Goal: Task Accomplishment & Management: Use online tool/utility

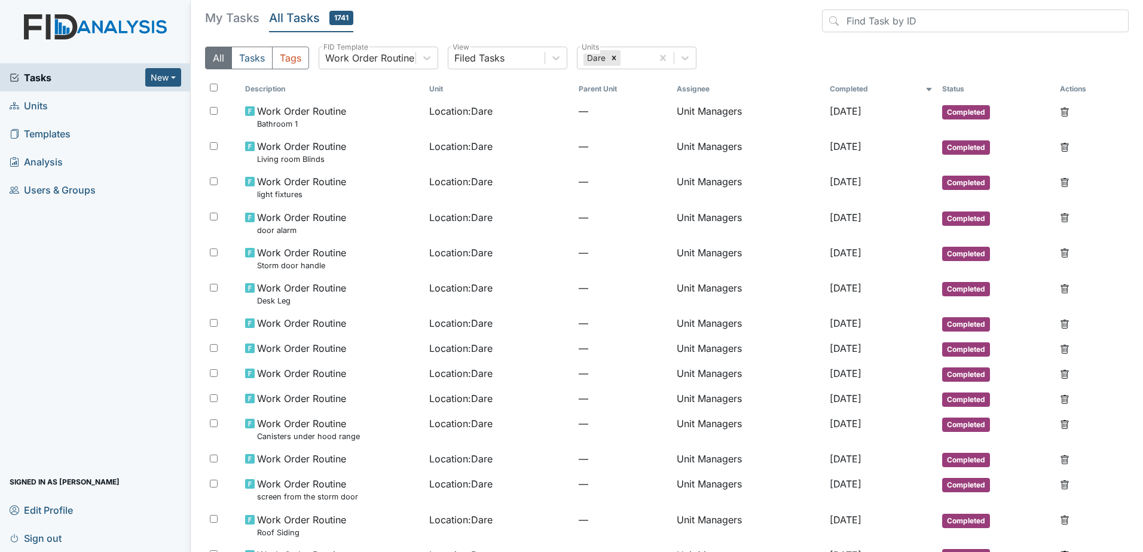
click at [75, 71] on span "Tasks" at bounding box center [78, 78] width 136 height 14
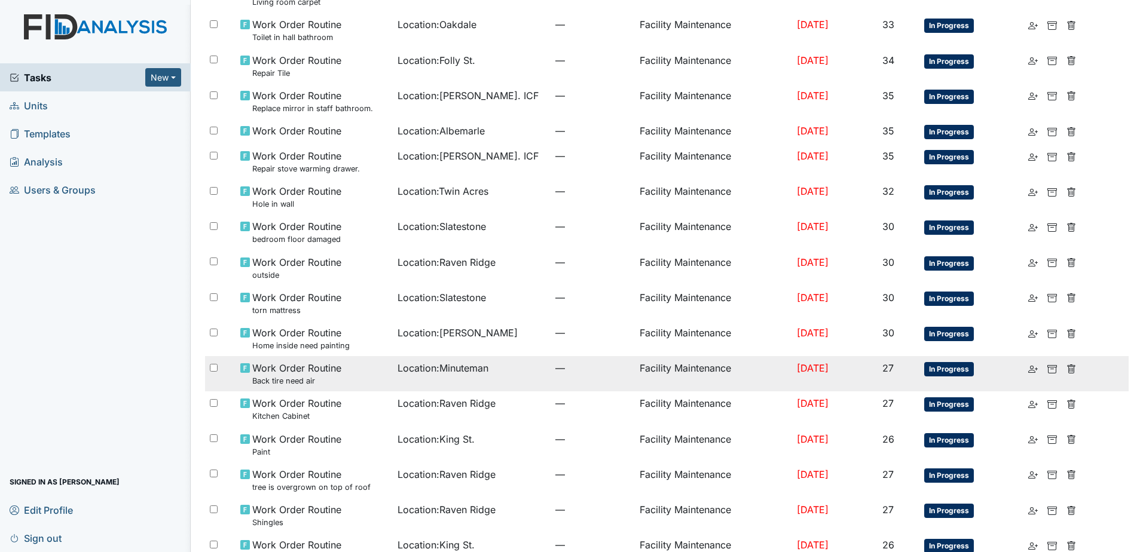
scroll to position [649, 0]
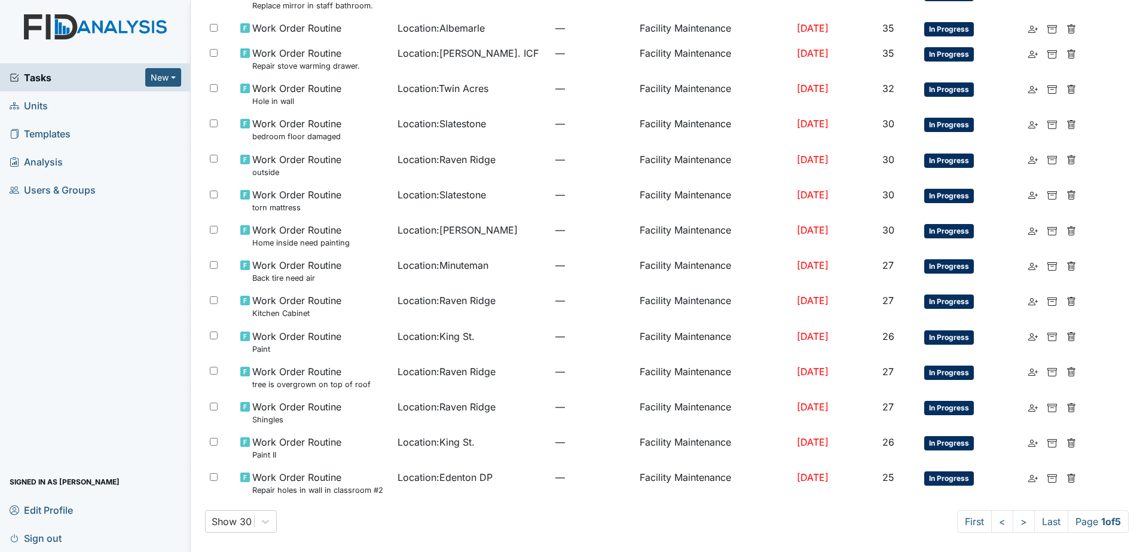
click at [99, 109] on link "Units" at bounding box center [95, 105] width 191 height 28
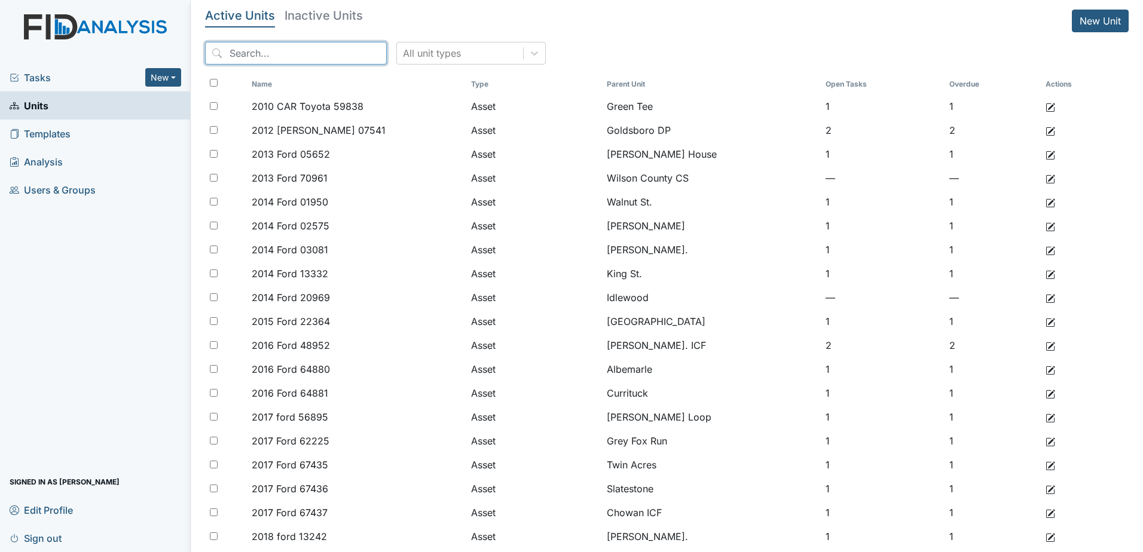
click at [278, 57] on input "search" at bounding box center [296, 53] width 182 height 23
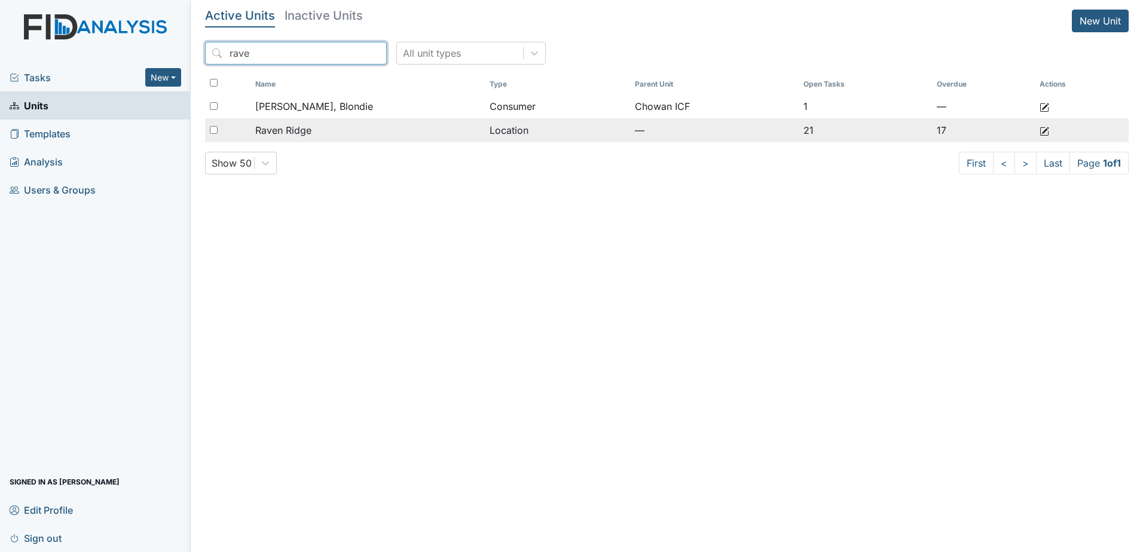
type input "rave"
click at [279, 135] on span "Raven Ridge" at bounding box center [283, 130] width 56 height 14
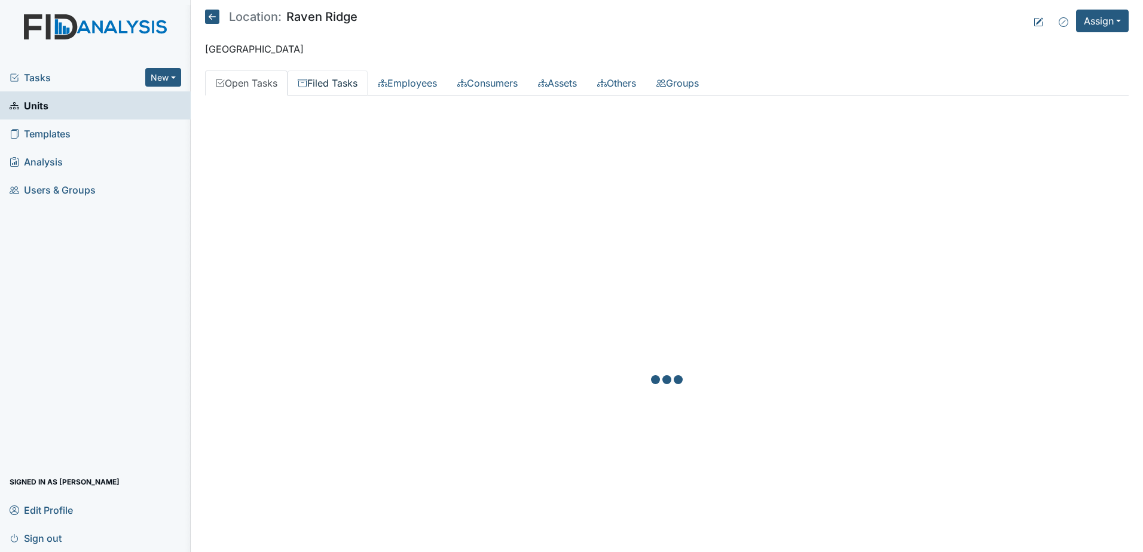
click at [348, 82] on link "Filed Tasks" at bounding box center [327, 83] width 80 height 25
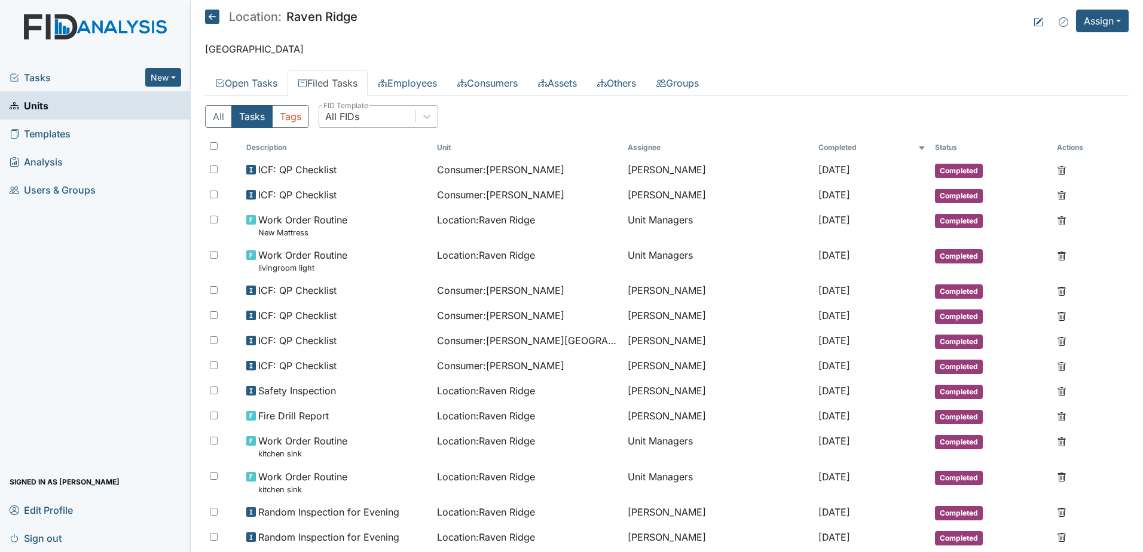
click at [376, 118] on div "All FIDs" at bounding box center [367, 117] width 96 height 22
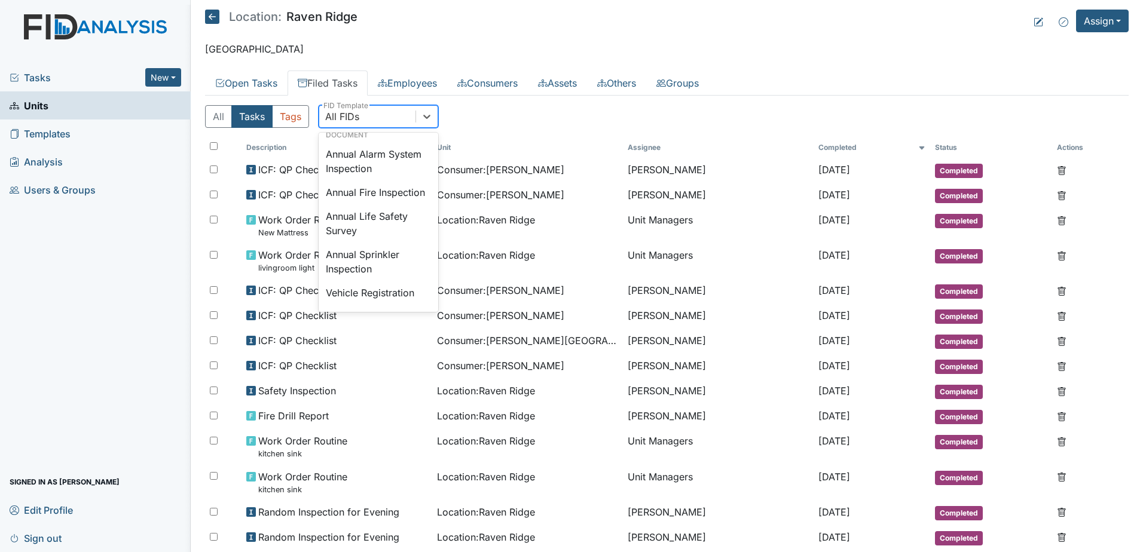
scroll to position [1559, 0]
click at [399, 265] on div "Annual Sprinkler Inspection" at bounding box center [379, 262] width 120 height 38
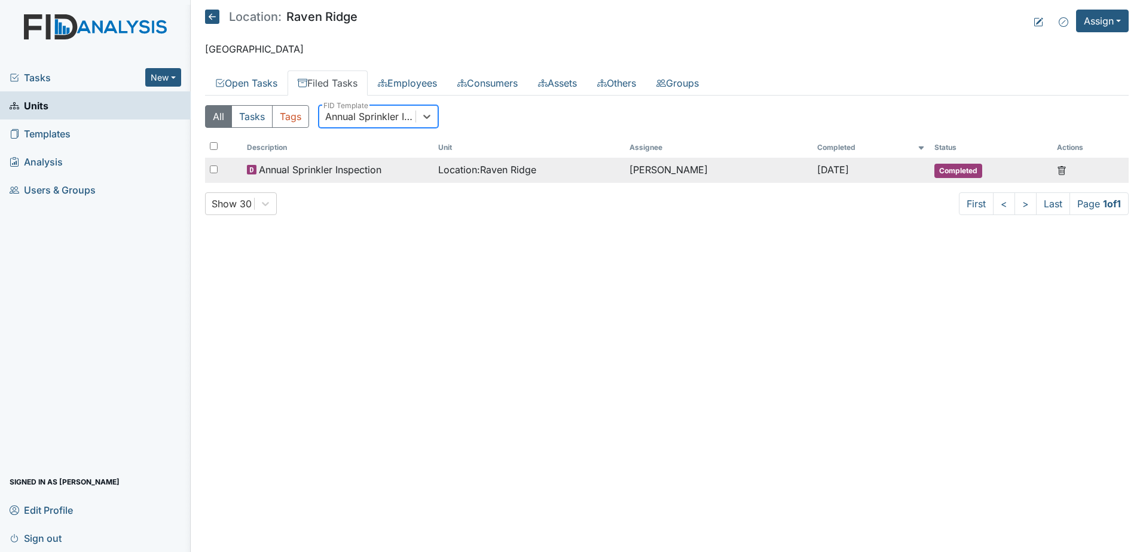
click at [467, 162] on td "Location : Raven Ridge" at bounding box center [528, 170] width 191 height 25
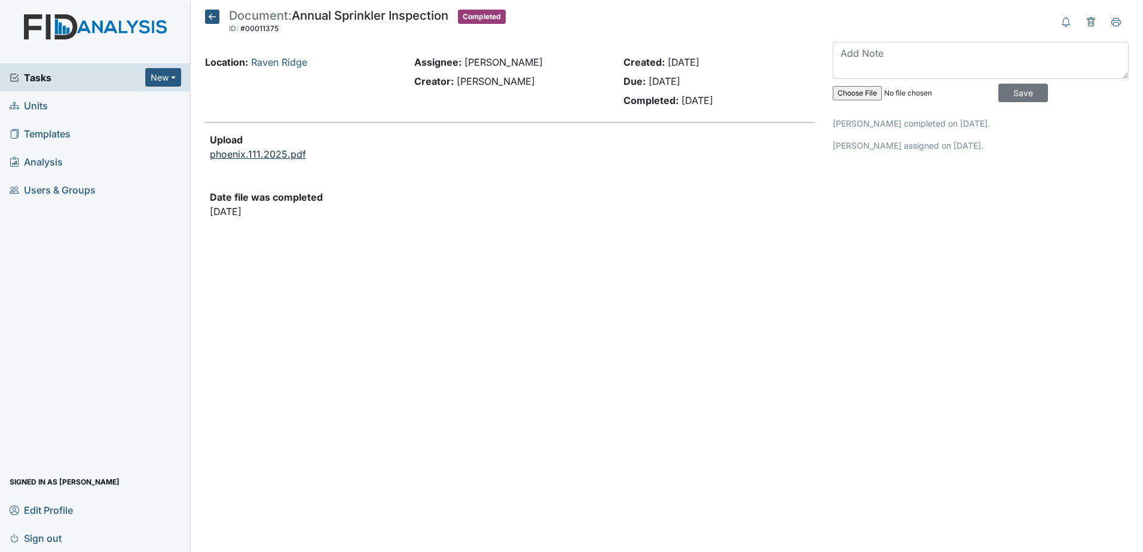
click at [279, 157] on link "phoenix.111.2025.pdf" at bounding box center [258, 154] width 96 height 12
click at [169, 72] on button "New" at bounding box center [163, 77] width 36 height 19
click at [139, 135] on link "Document" at bounding box center [132, 140] width 94 height 19
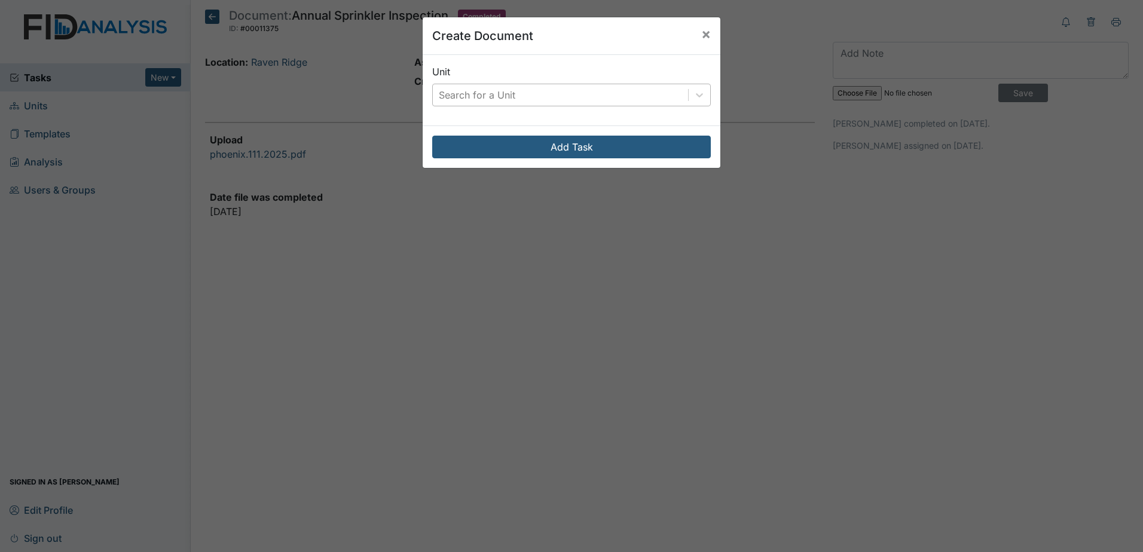
click at [508, 96] on div "Search for a Unit" at bounding box center [477, 95] width 77 height 14
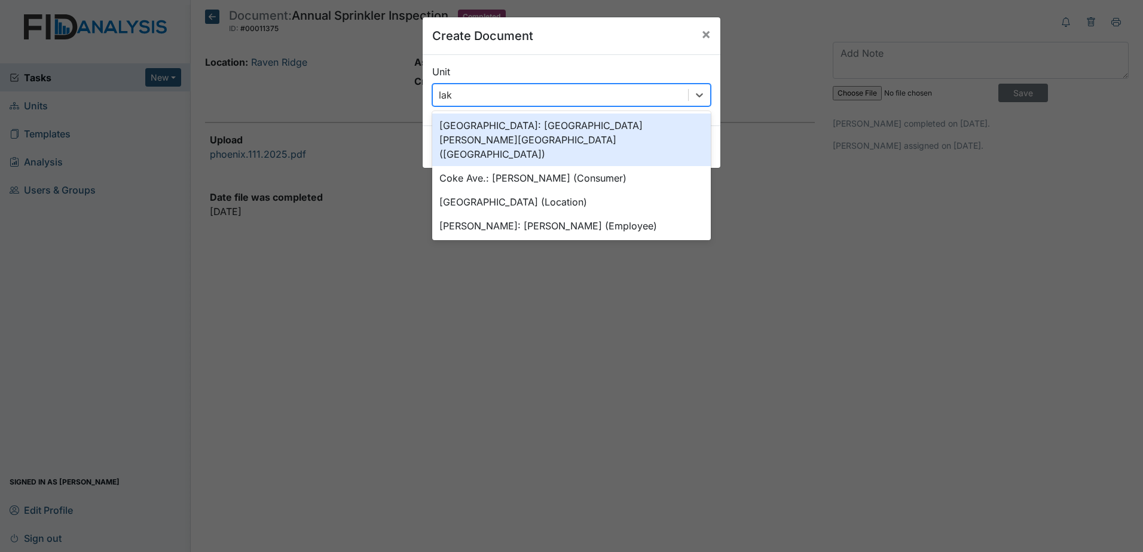
type input "lake"
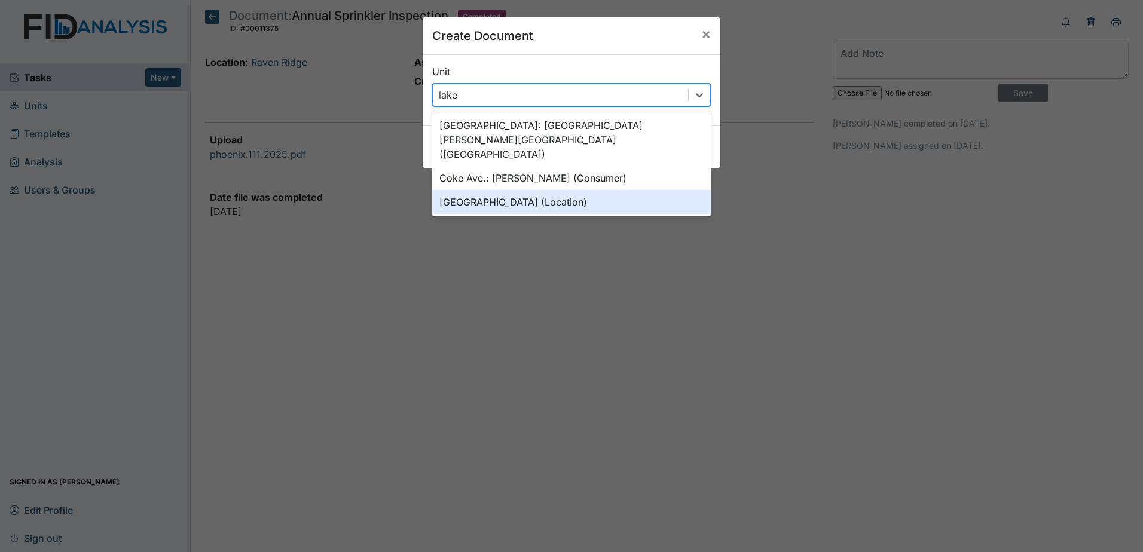
click at [540, 190] on div "Lakeview (Location)" at bounding box center [571, 202] width 279 height 24
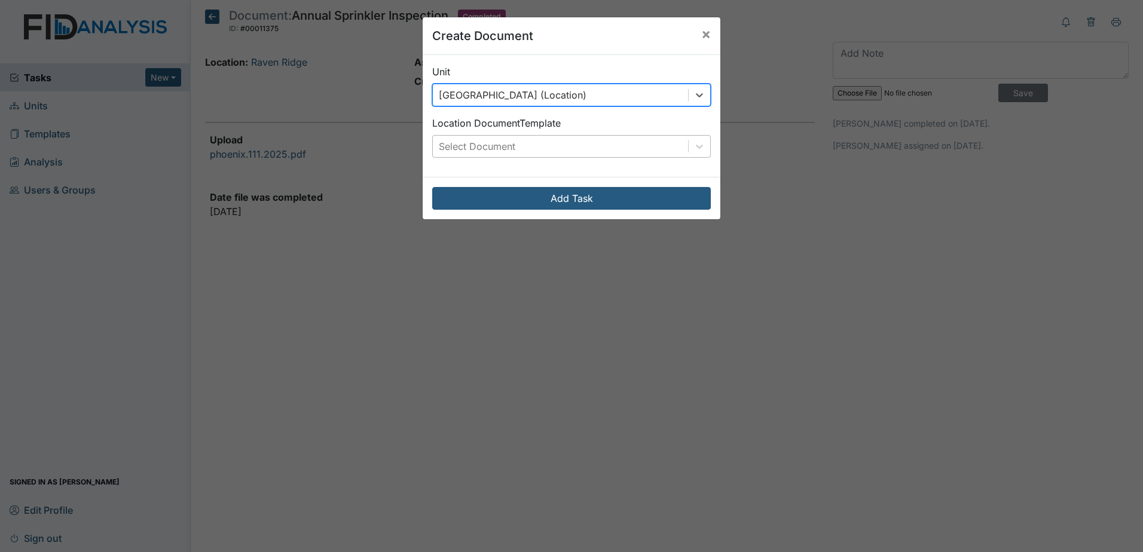
click at [537, 148] on div "Select Document" at bounding box center [560, 147] width 255 height 22
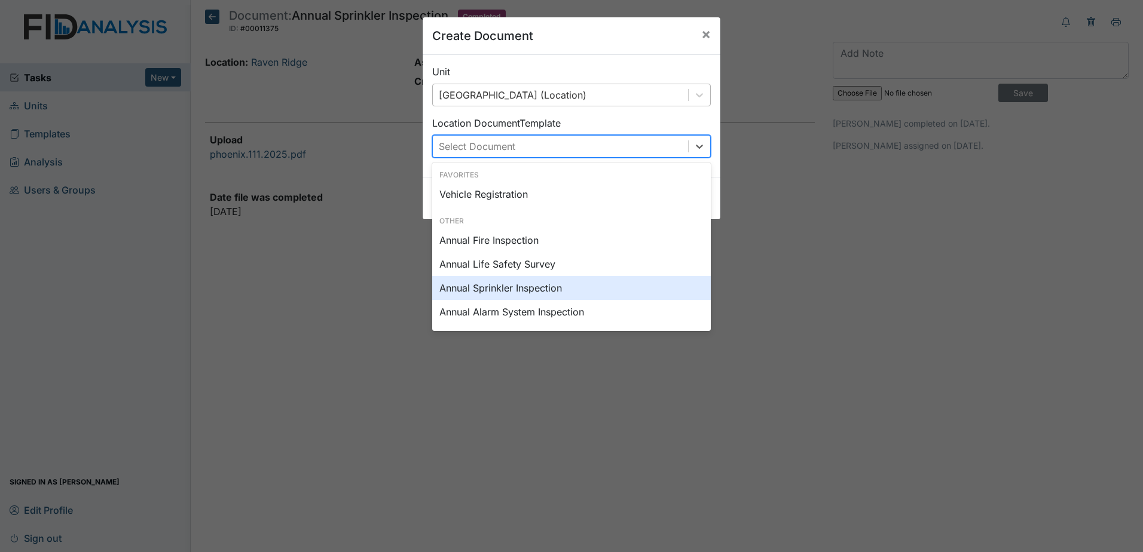
click at [527, 291] on div "Annual Sprinkler Inspection" at bounding box center [571, 288] width 279 height 24
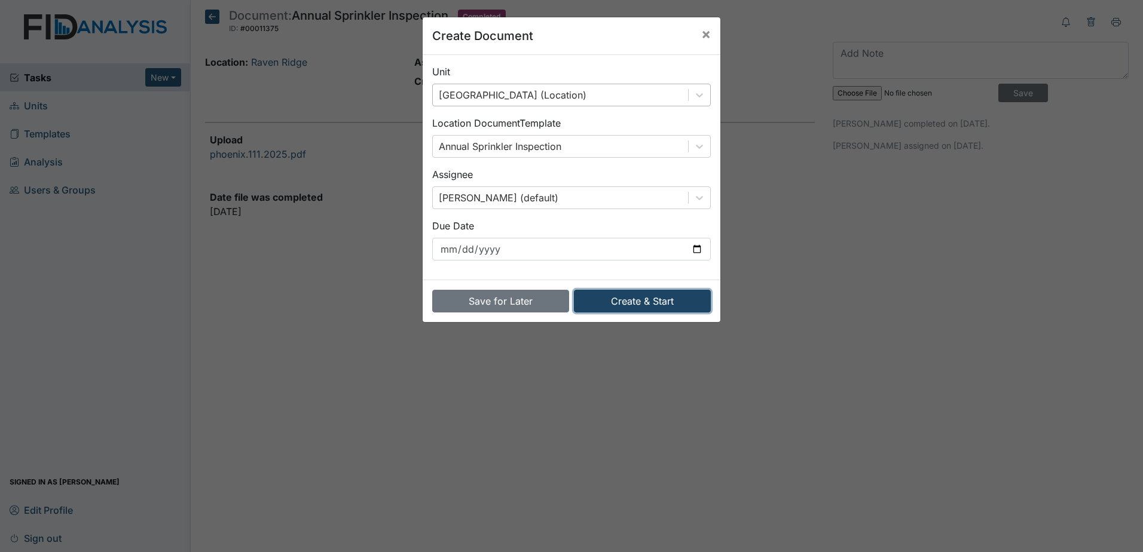
click at [632, 301] on button "Create & Start" at bounding box center [642, 301] width 137 height 23
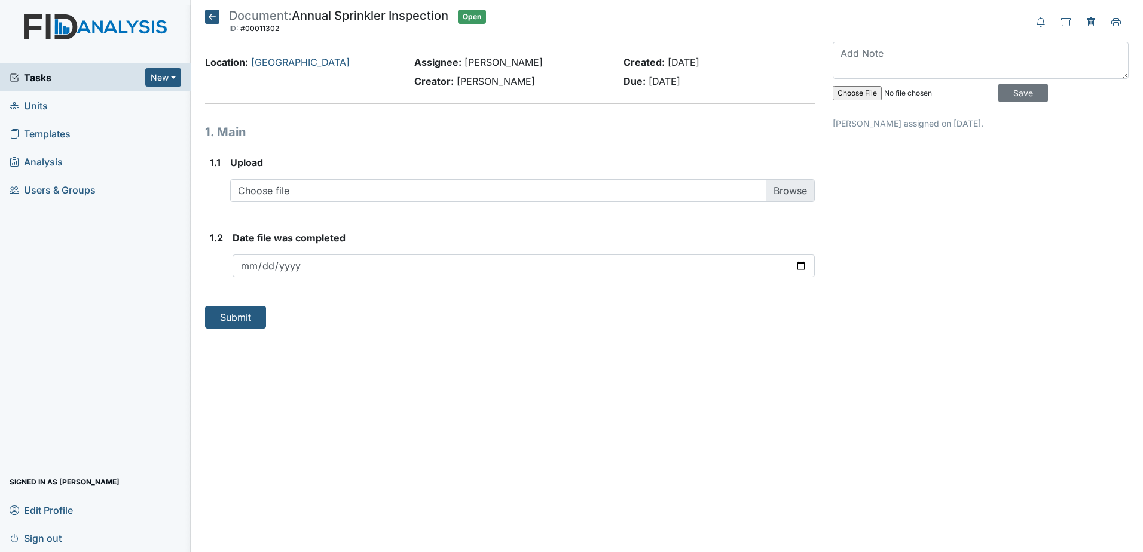
click at [365, 203] on form "Upload Choose file You can upload .pdf, .txt, .jpg, .jpeg, .png, .csv, .xls, or…" at bounding box center [522, 183] width 585 height 56
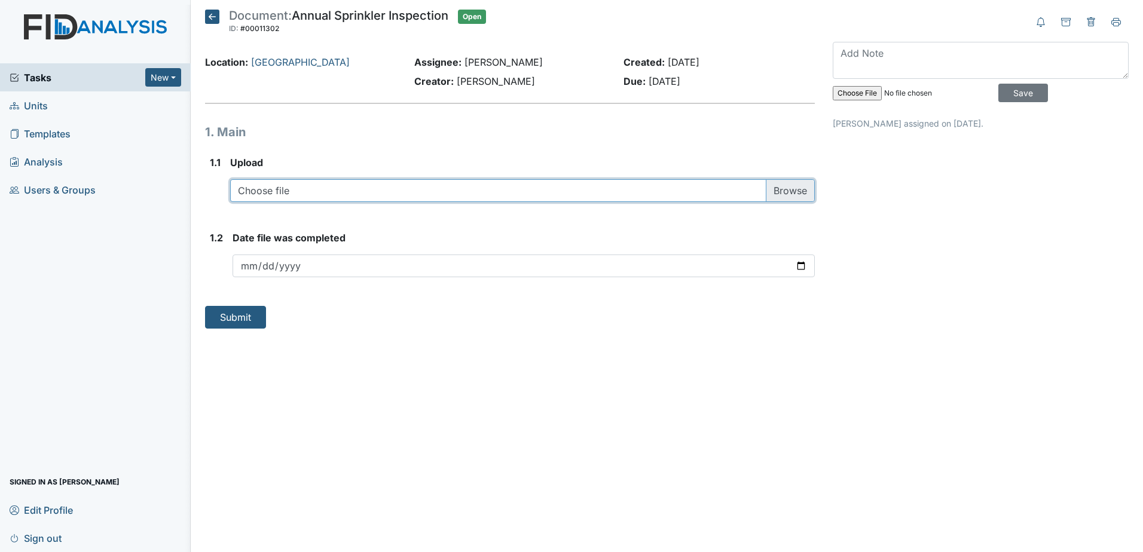
click at [366, 187] on input "file" at bounding box center [522, 190] width 585 height 23
type input "C:\fakepath\phoenix sprinkler inspection 128 2025.pdf"
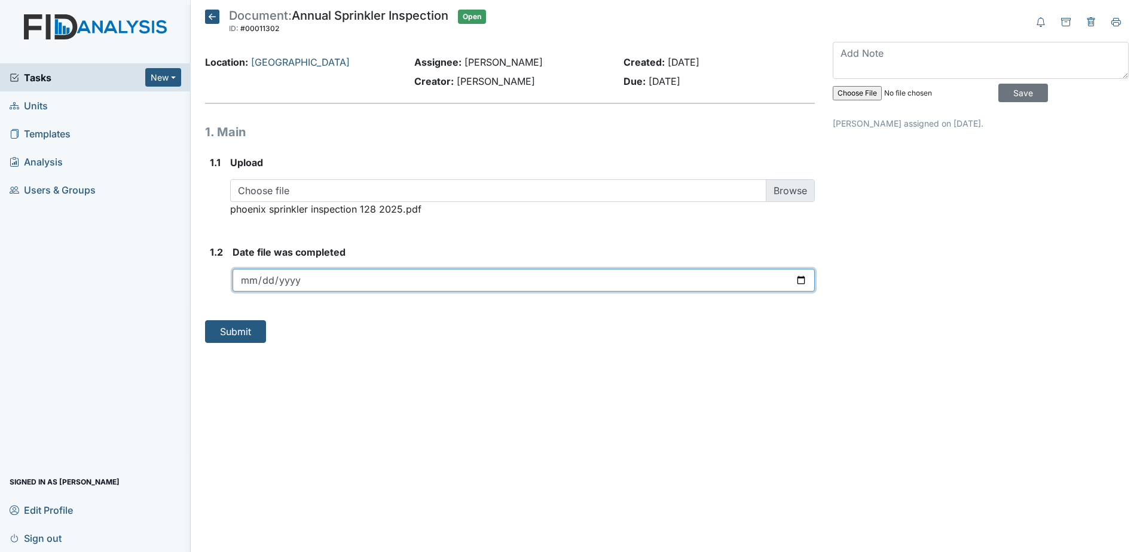
click at [807, 277] on input "date" at bounding box center [523, 280] width 582 height 23
click at [804, 283] on input "date" at bounding box center [523, 280] width 582 height 23
type input "2025-10-08"
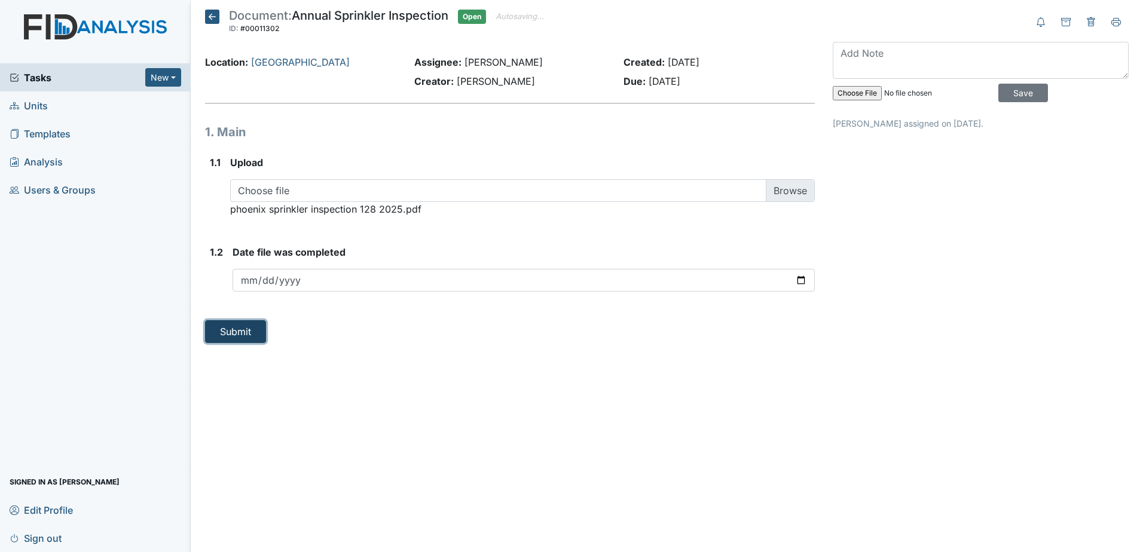
click at [256, 335] on button "Submit" at bounding box center [235, 331] width 61 height 23
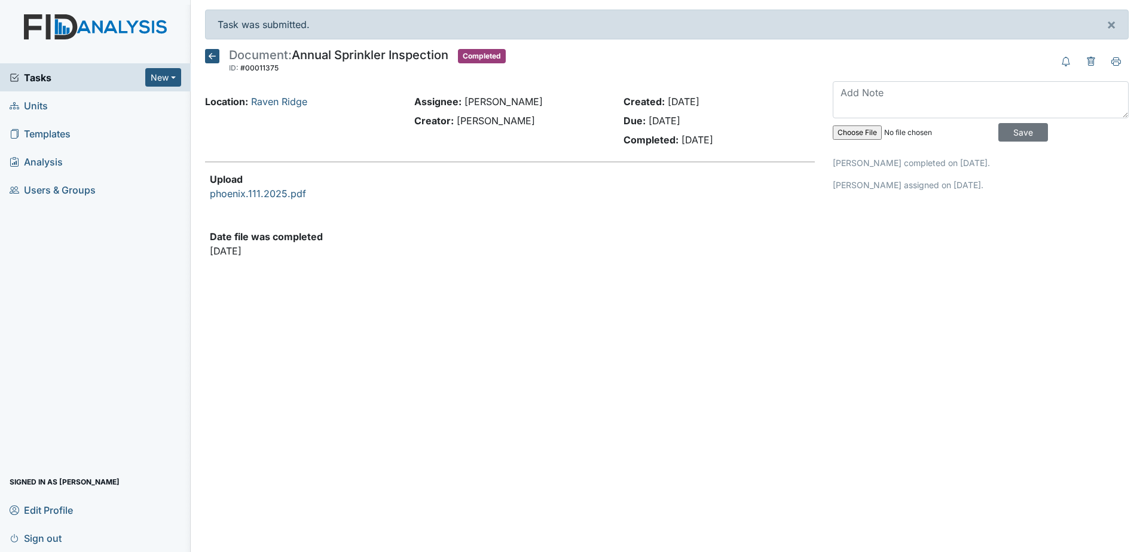
click at [50, 84] on span "Tasks" at bounding box center [78, 78] width 136 height 14
